Goal: Find specific page/section: Find specific page/section

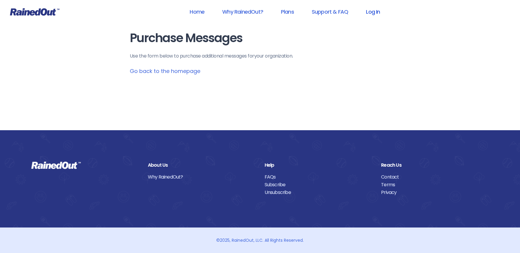
click at [376, 12] on link "Log In" at bounding box center [372, 11] width 29 height 13
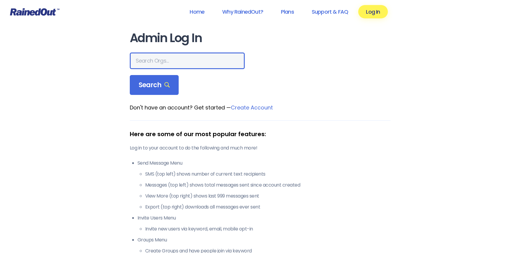
click at [198, 58] on input "text" at bounding box center [187, 60] width 115 height 17
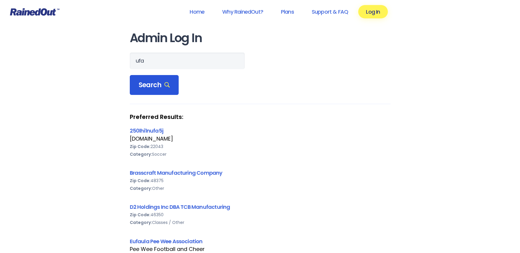
click at [150, 82] on span "Search" at bounding box center [154, 85] width 31 height 8
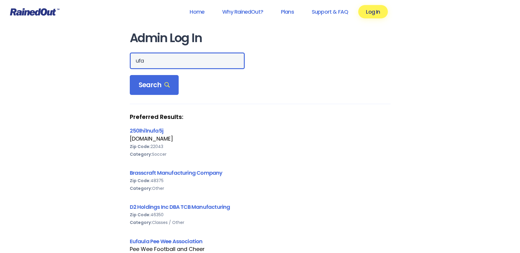
click at [136, 63] on input "ufa" at bounding box center [187, 60] width 115 height 17
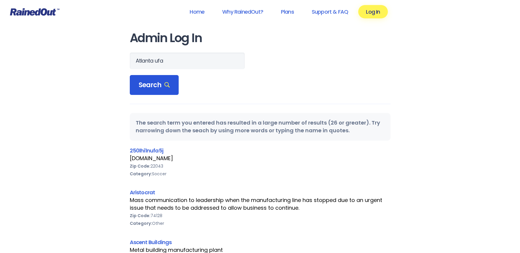
click at [142, 81] on span "Search" at bounding box center [154, 85] width 31 height 8
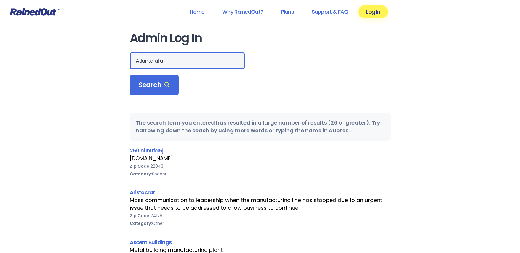
click at [142, 57] on input "Atlanta ufa" at bounding box center [187, 60] width 115 height 17
click at [142, 61] on input "Atlanta ufa" at bounding box center [187, 60] width 115 height 17
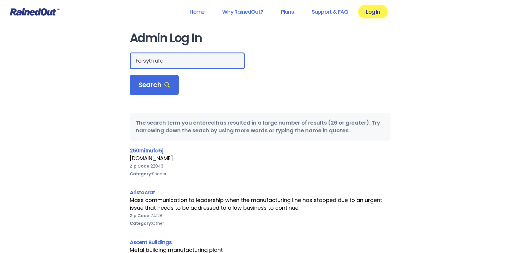
type input "Forsyth ufa"
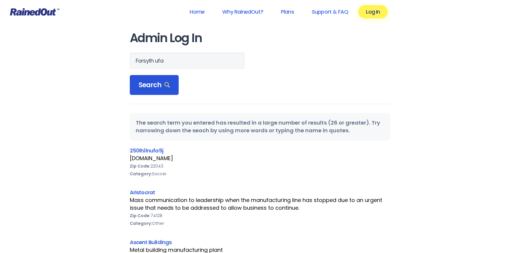
click at [159, 87] on span "Search" at bounding box center [154, 85] width 31 height 8
click at [376, 14] on link "Log In" at bounding box center [372, 11] width 29 height 13
click at [370, 10] on link "Log In" at bounding box center [372, 11] width 29 height 13
click at [200, 9] on link "Home" at bounding box center [197, 11] width 30 height 13
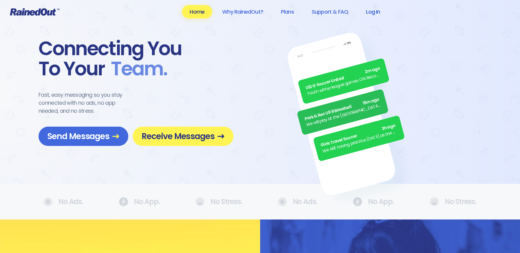
click at [373, 11] on link "Log In" at bounding box center [372, 11] width 29 height 13
